Goal: Transaction & Acquisition: Obtain resource

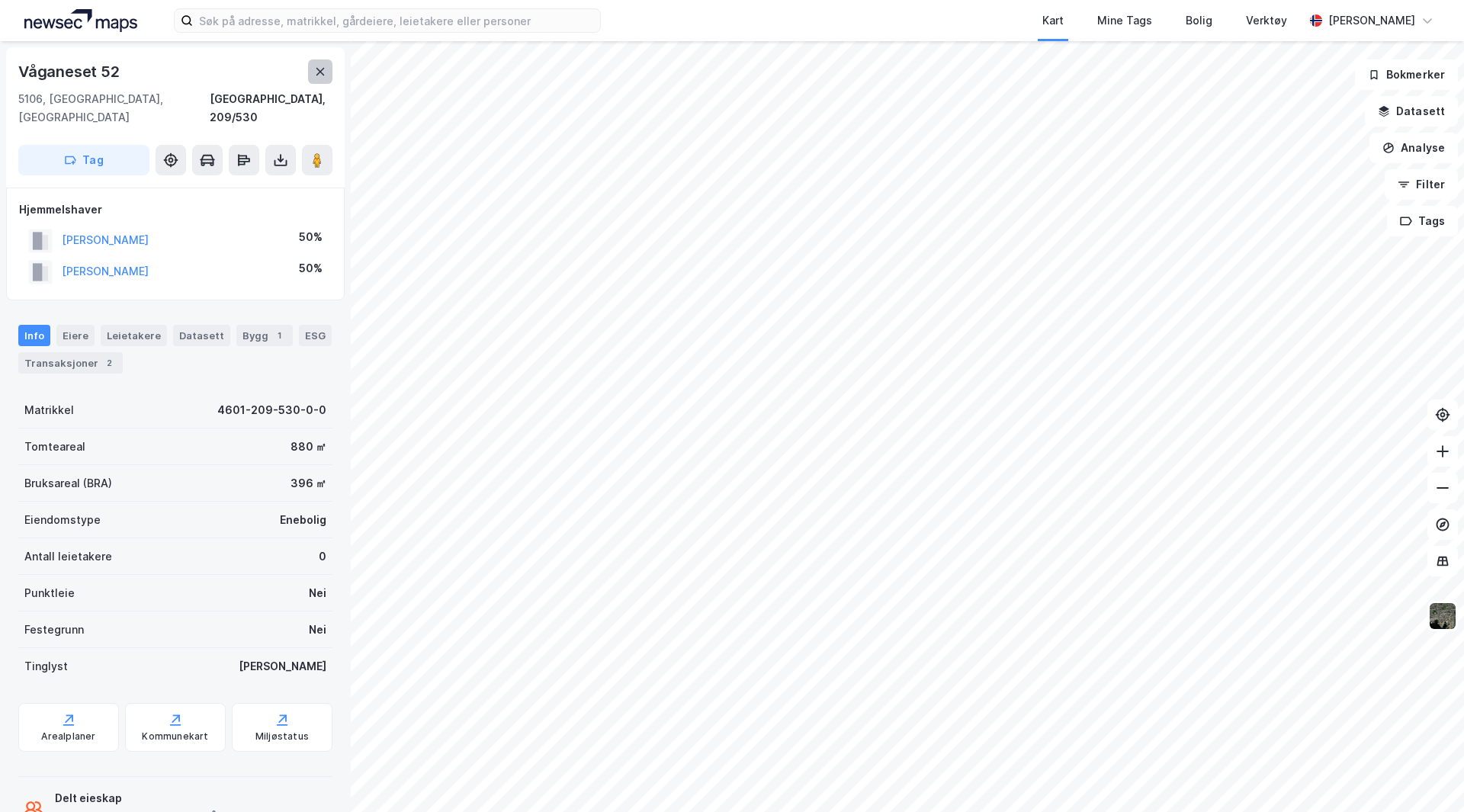
click at [322, 70] on icon at bounding box center [320, 72] width 9 height 8
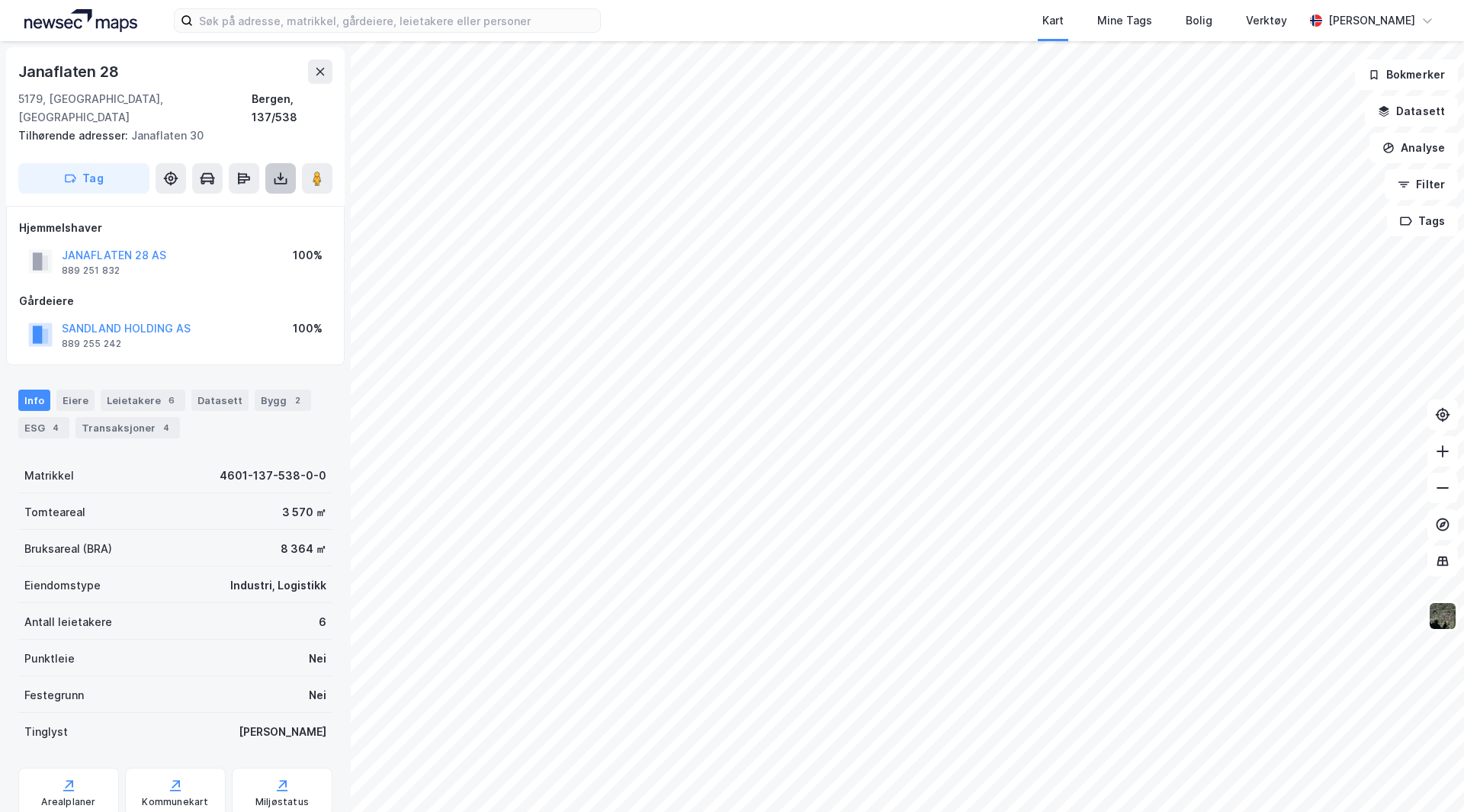
click at [275, 171] on icon at bounding box center [281, 179] width 15 height 15
click at [282, 171] on icon at bounding box center [281, 179] width 15 height 15
click at [281, 171] on icon at bounding box center [281, 179] width 15 height 15
click at [242, 203] on div "Last ned grunnbok" at bounding box center [205, 209] width 88 height 12
